Goal: Task Accomplishment & Management: Manage account settings

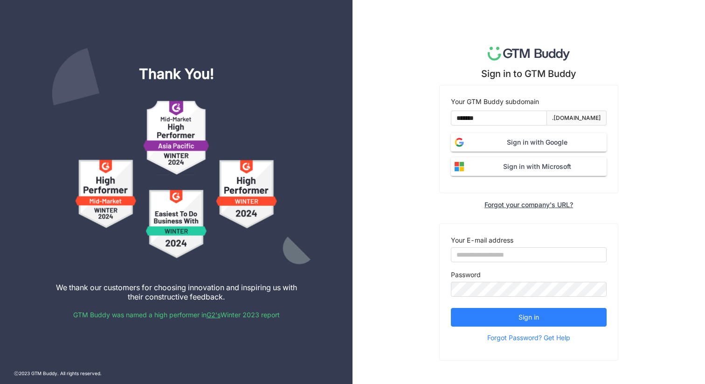
click at [505, 140] on span "Sign in with Google" at bounding box center [536, 142] width 139 height 10
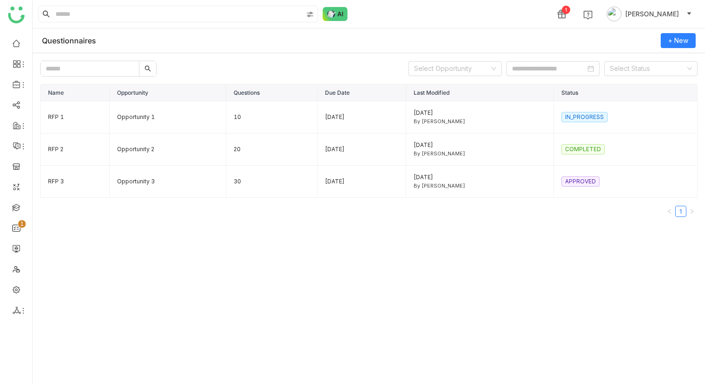
click at [28, 121] on ul "0 1 2 3 4 5 6 7 8 9" at bounding box center [16, 177] width 32 height 294
click at [20, 125] on icon at bounding box center [23, 125] width 7 height 7
click at [64, 176] on link "RFP" at bounding box center [65, 179] width 62 height 7
click at [79, 113] on td "RFP 1" at bounding box center [75, 117] width 69 height 32
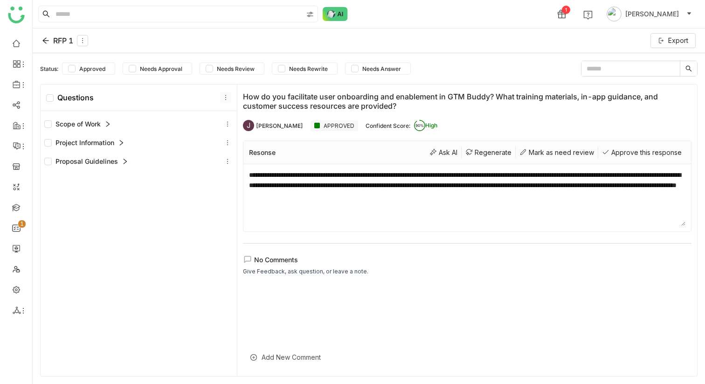
click at [223, 97] on icon at bounding box center [225, 97] width 7 height 7
click at [226, 98] on icon at bounding box center [225, 97] width 7 height 7
click at [228, 122] on icon at bounding box center [227, 124] width 7 height 7
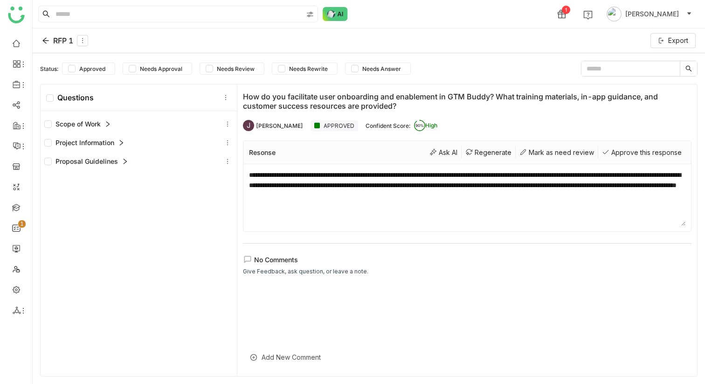
click at [94, 127] on div "Scope of Work" at bounding box center [77, 124] width 67 height 10
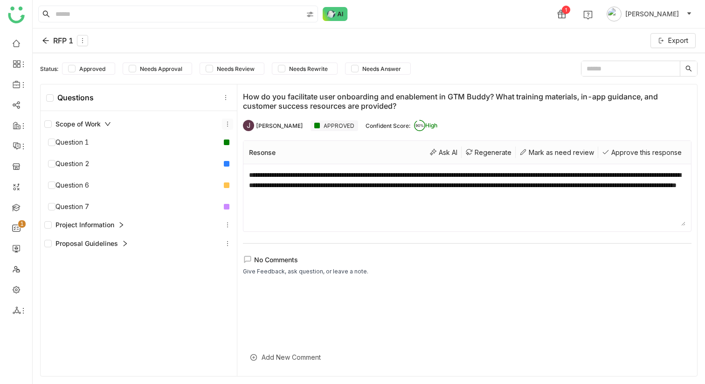
click at [226, 125] on icon at bounding box center [227, 124] width 7 height 7
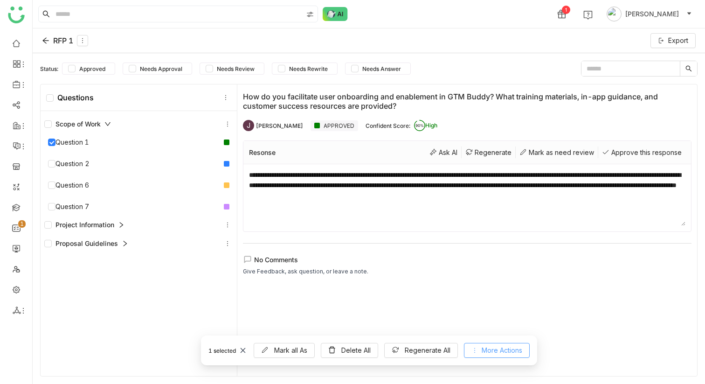
click at [485, 351] on span "More Actions" at bounding box center [501, 350] width 41 height 10
click at [473, 353] on button "More Actions" at bounding box center [497, 350] width 66 height 15
click at [48, 129] on label at bounding box center [47, 124] width 7 height 10
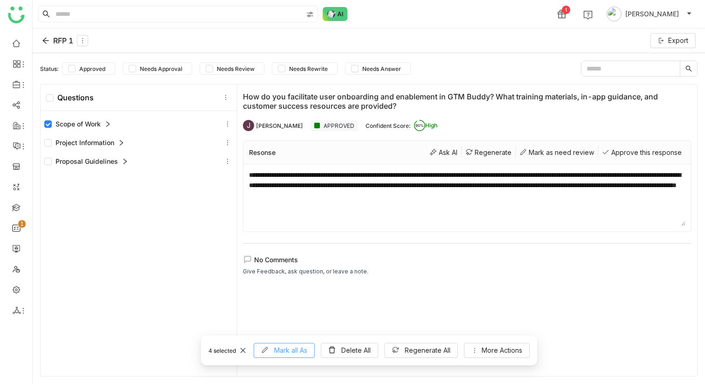
click at [293, 353] on span "Mark all As" at bounding box center [290, 350] width 33 height 10
click at [332, 349] on icon at bounding box center [331, 349] width 7 height 7
click at [431, 348] on span "Regenerate All" at bounding box center [427, 350] width 46 height 10
click at [97, 125] on div "Scope of Work" at bounding box center [77, 124] width 67 height 10
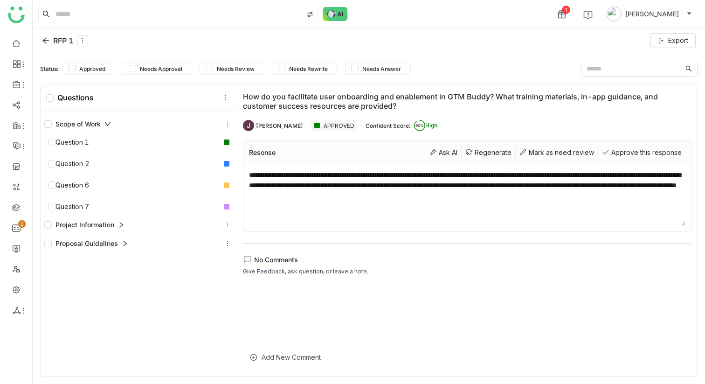
click at [414, 120] on icon at bounding box center [419, 125] width 11 height 11
click at [315, 128] on div "APPROVED" at bounding box center [334, 125] width 48 height 11
click at [686, 62] on span at bounding box center [687, 68] width 17 height 15
click at [648, 66] on input "text" at bounding box center [630, 68] width 98 height 15
click at [85, 46] on div "RFP 1 Export" at bounding box center [369, 40] width 672 height 25
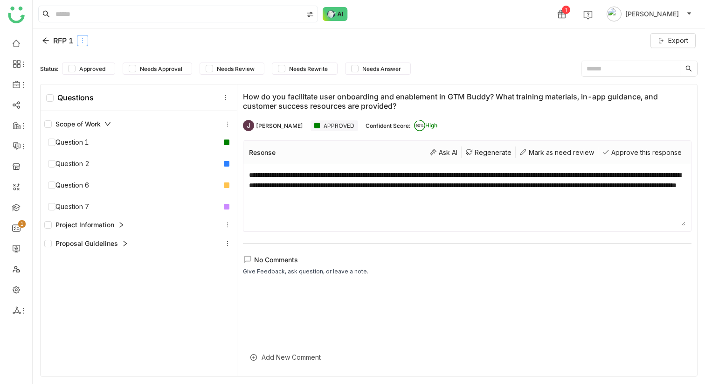
click at [83, 42] on icon at bounding box center [82, 40] width 1 height 5
click at [128, 42] on div "RFP 1 Export" at bounding box center [369, 40] width 672 height 25
click at [102, 67] on span "Approved" at bounding box center [92, 68] width 34 height 7
click at [103, 66] on span "Approved" at bounding box center [92, 68] width 34 height 7
